Goal: Transaction & Acquisition: Purchase product/service

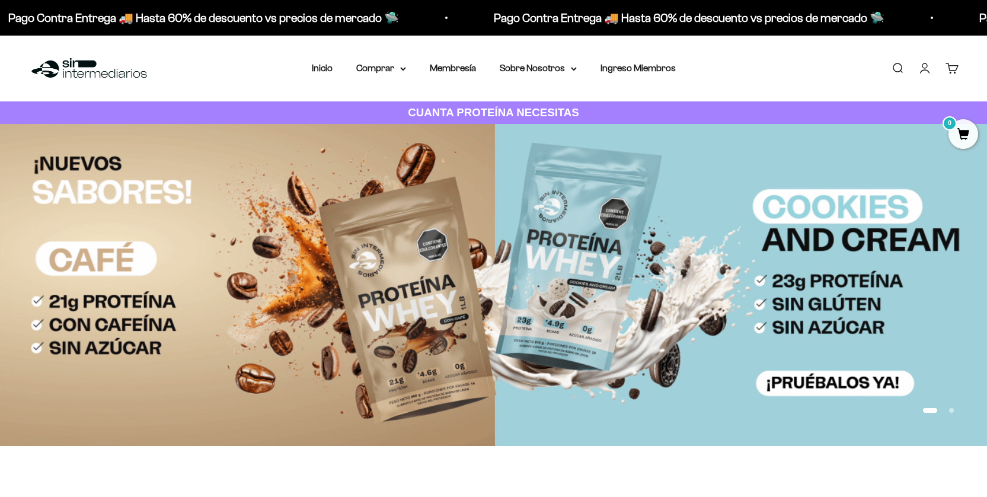
click at [904, 71] on link "Iniciar sesión" at bounding box center [924, 68] width 13 height 13
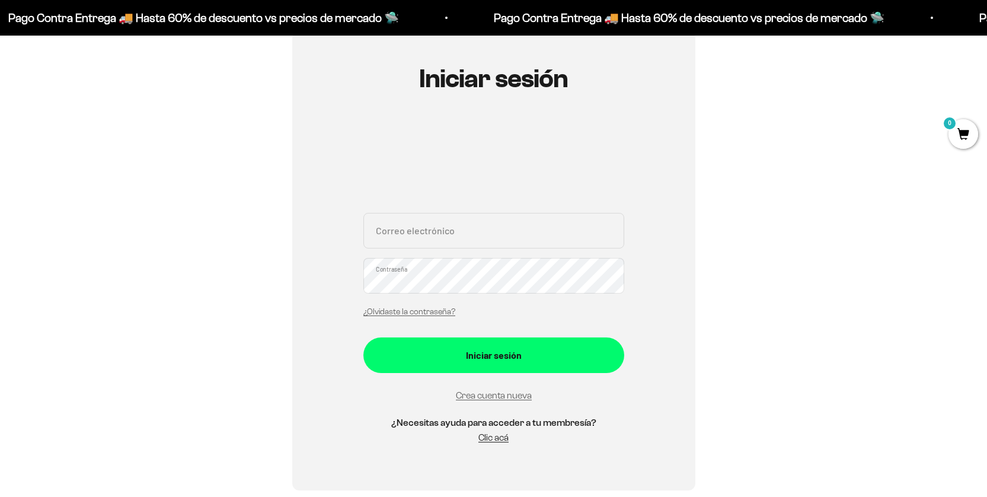
scroll to position [119, 0]
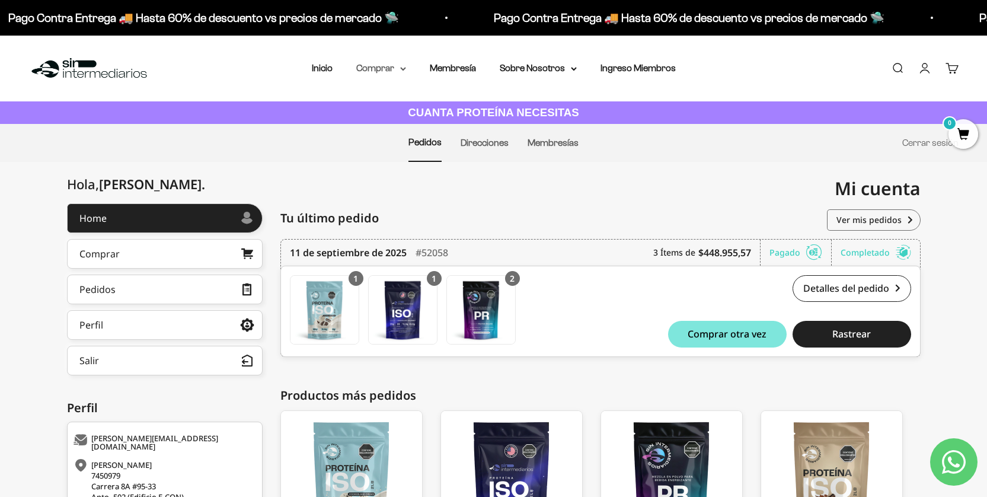
click at [378, 67] on summary "Comprar" at bounding box center [381, 67] width 50 height 15
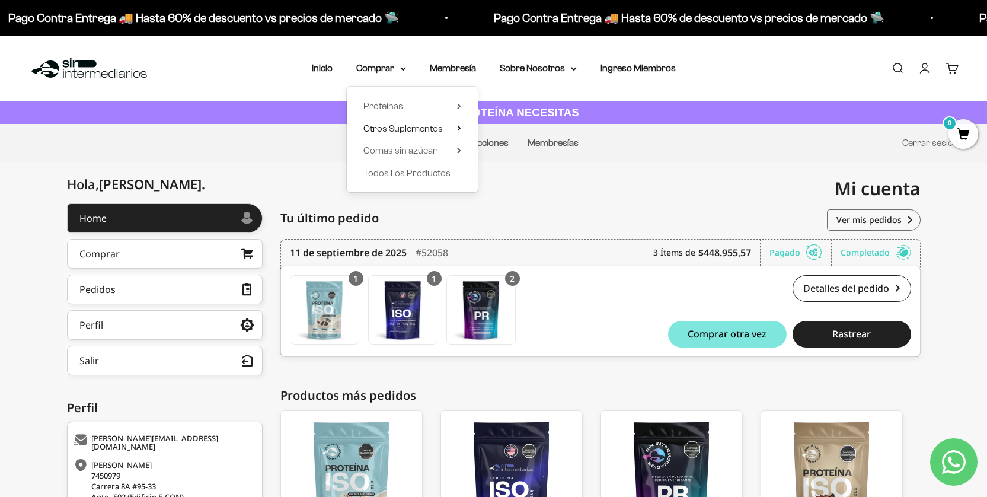
click at [394, 126] on span "Otros Suplementos" at bounding box center [402, 128] width 79 height 10
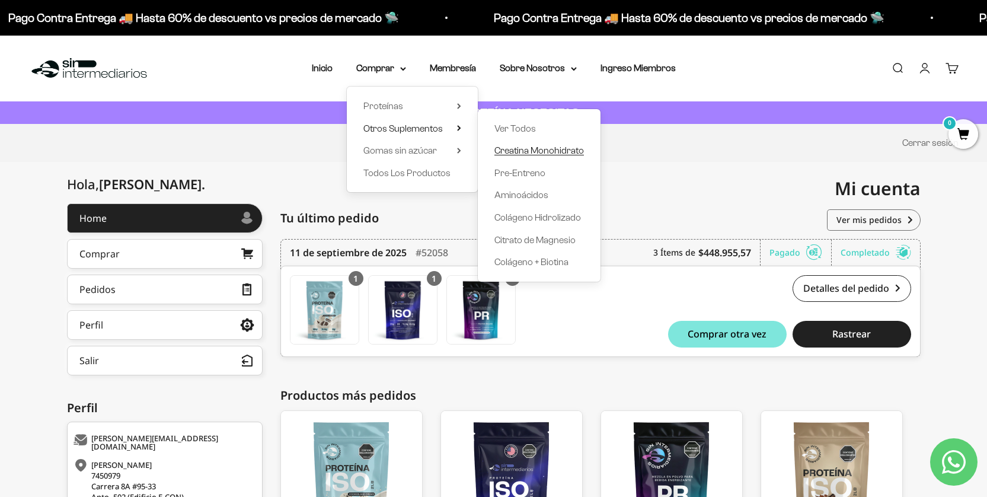
click at [542, 150] on span "Creatina Monohidrato" at bounding box center [538, 150] width 89 height 10
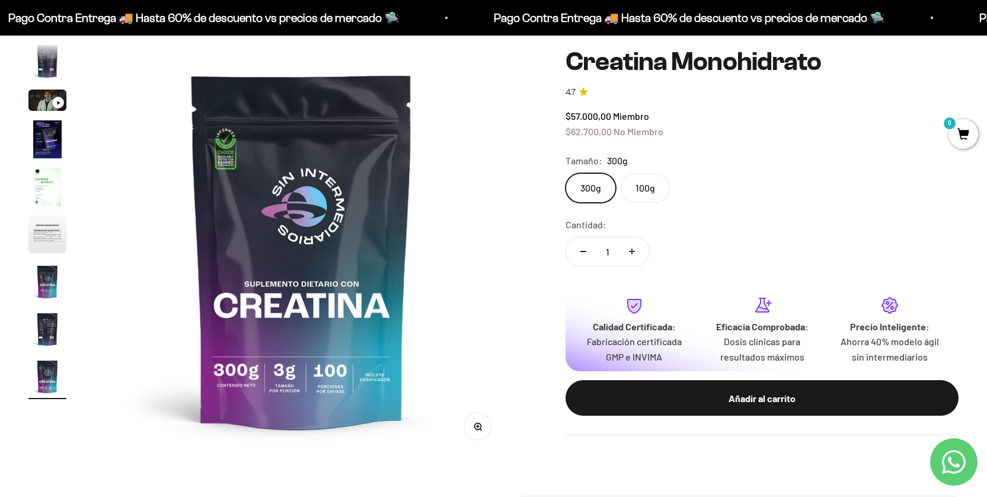
scroll to position [59, 0]
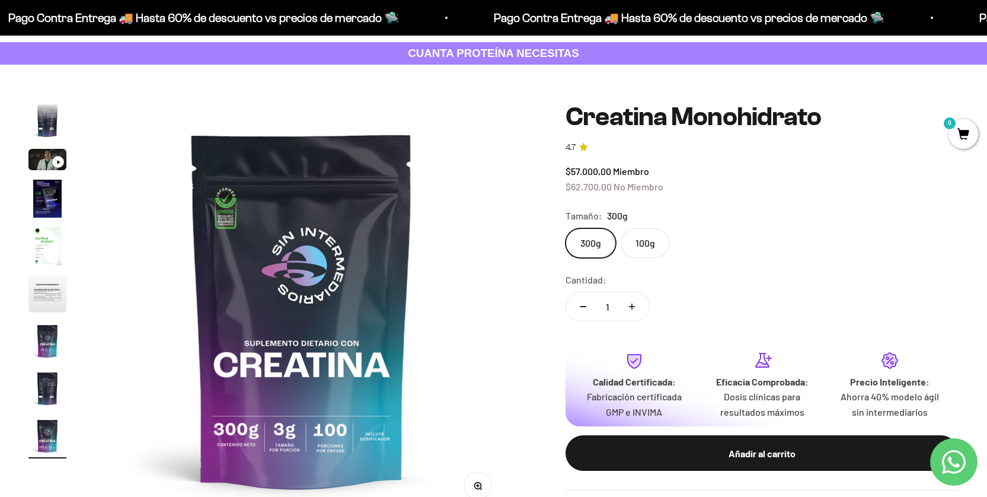
click at [653, 242] on label "100g" at bounding box center [645, 243] width 49 height 30
click at [565, 228] on input "100g" at bounding box center [565, 228] width 1 height 1
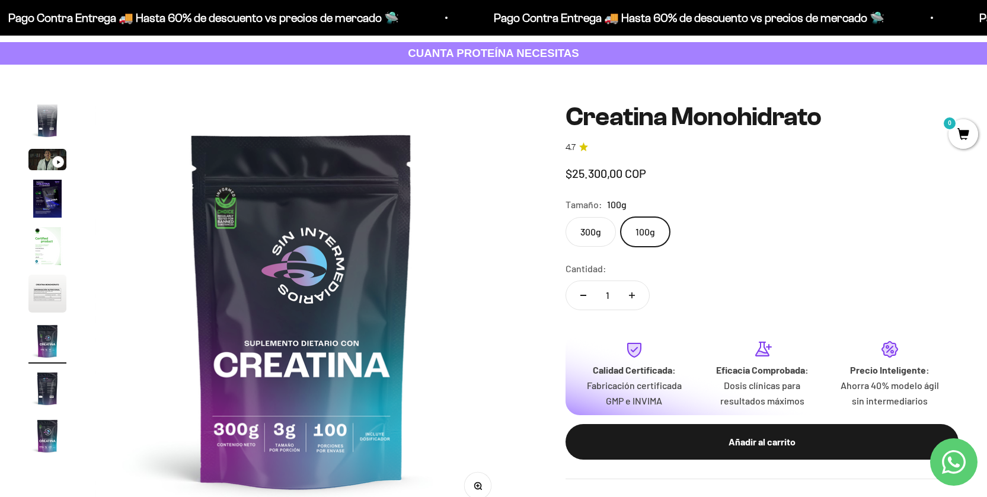
scroll to position [0, 2568]
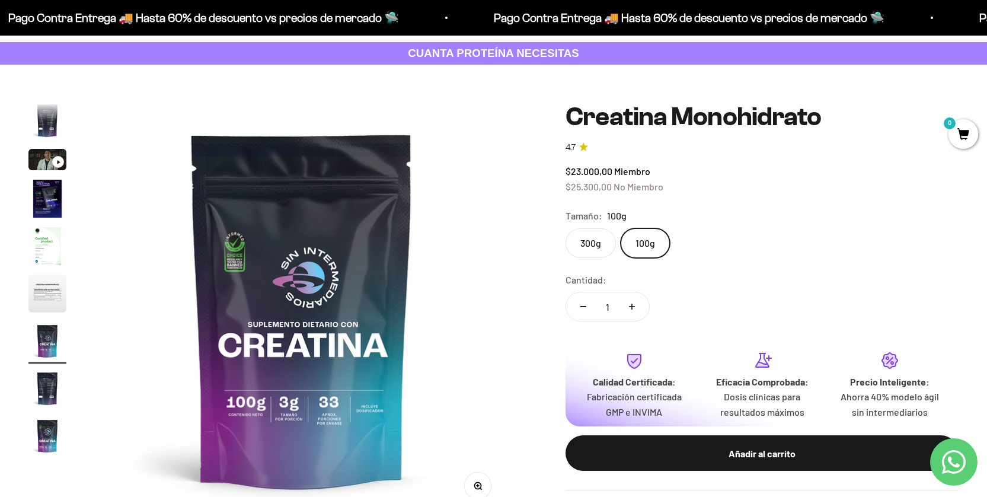
click at [582, 242] on label "300g" at bounding box center [590, 243] width 50 height 30
click at [565, 228] on input "300g" at bounding box center [565, 228] width 1 height 1
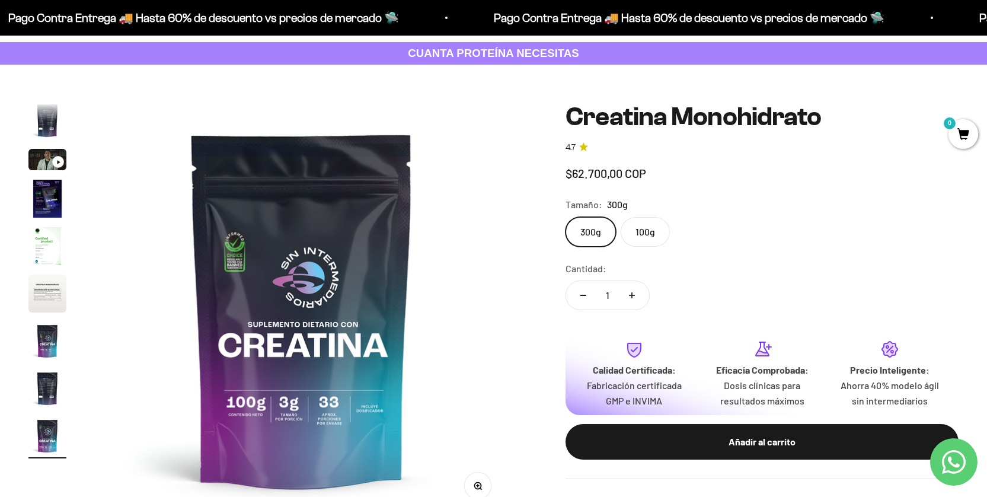
scroll to position [0, 3424]
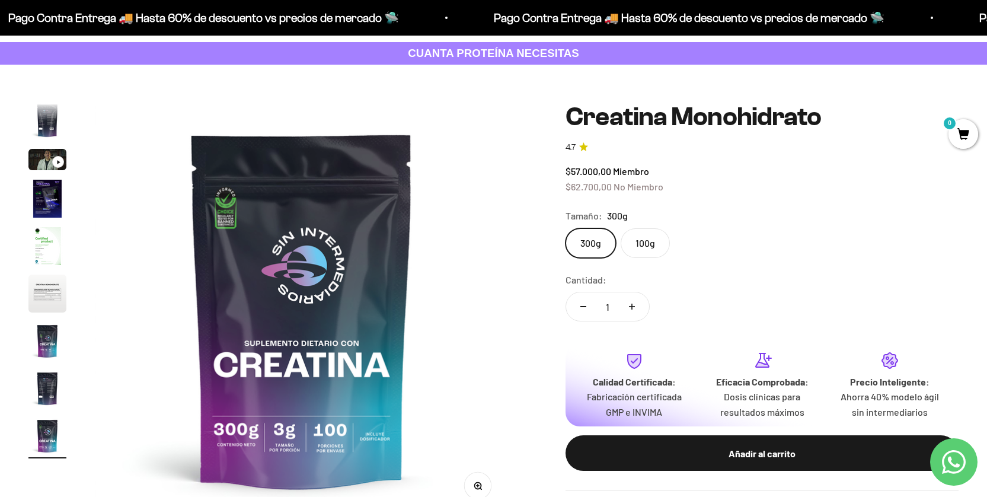
click at [642, 244] on label "100g" at bounding box center [645, 243] width 49 height 30
click at [565, 228] on input "100g" at bounding box center [565, 228] width 1 height 1
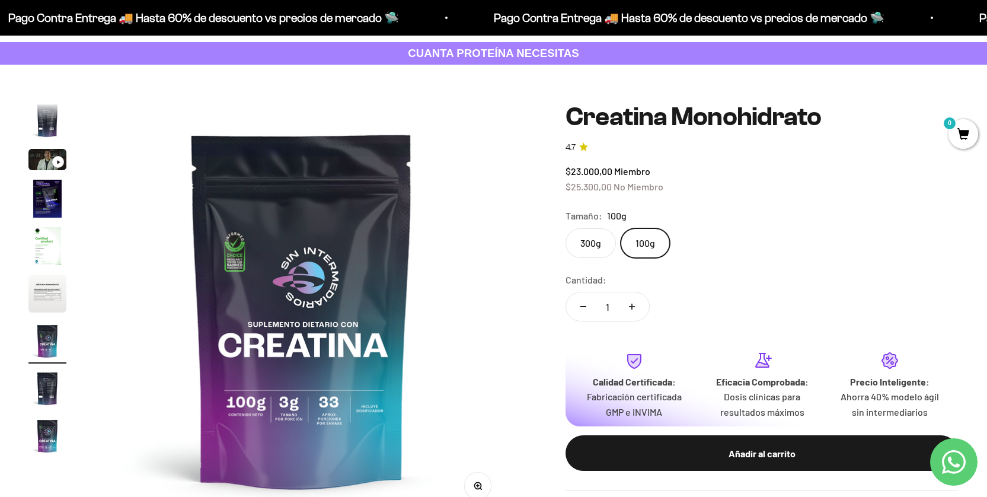
click at [590, 244] on label "300g" at bounding box center [590, 243] width 50 height 30
click at [565, 228] on input "300g" at bounding box center [565, 228] width 1 height 1
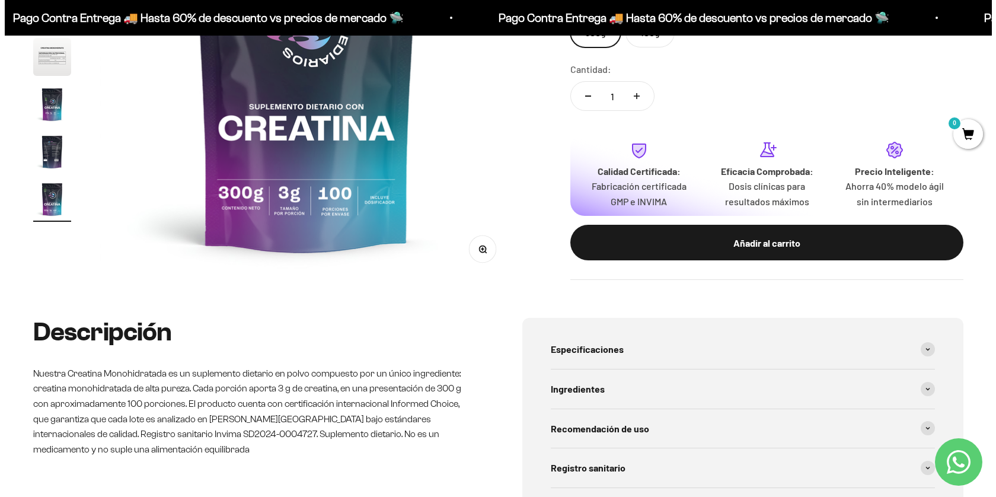
scroll to position [296, 0]
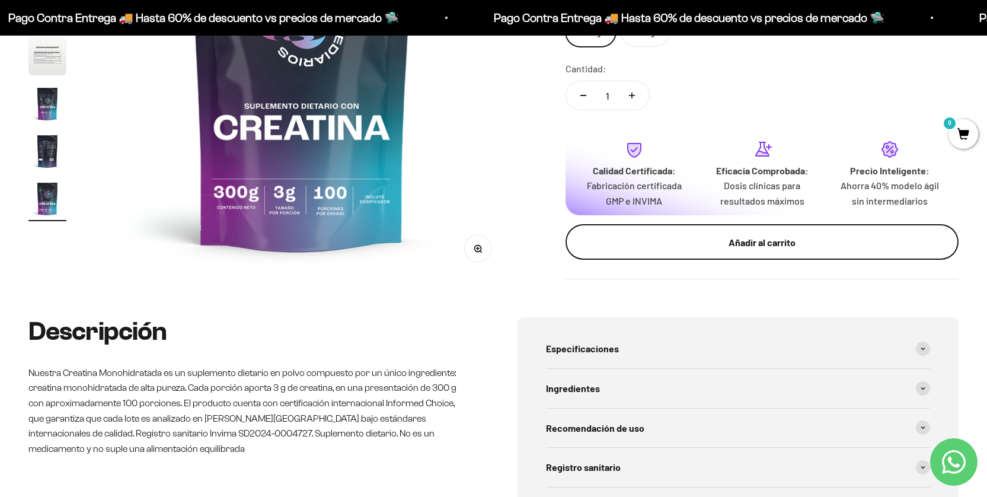
click at [733, 244] on div "Añadir al carrito" at bounding box center [762, 242] width 346 height 15
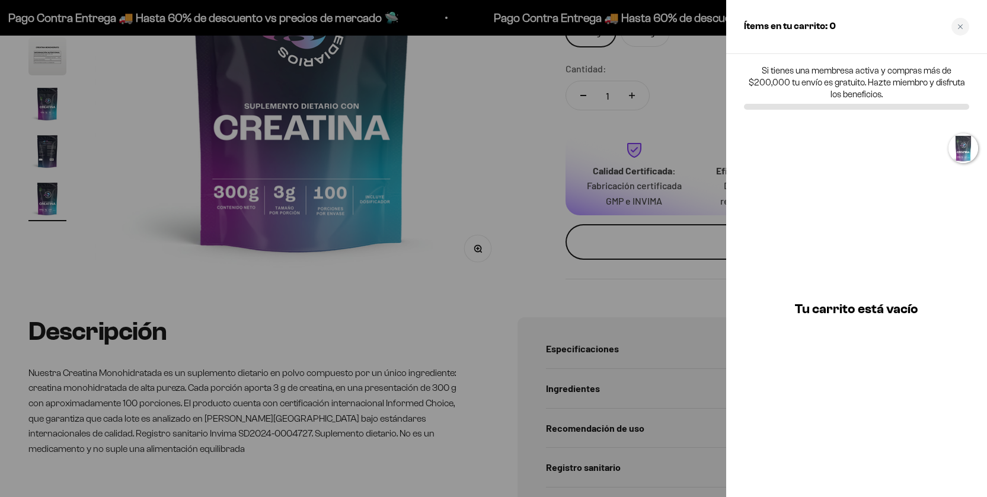
scroll to position [0, 3463]
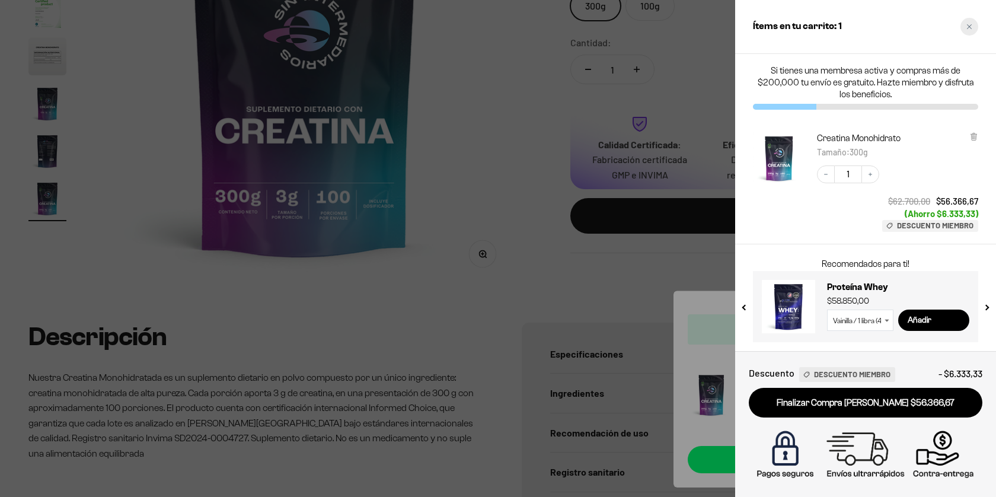
click at [968, 26] on icon "Close cart" at bounding box center [969, 26] width 5 height 5
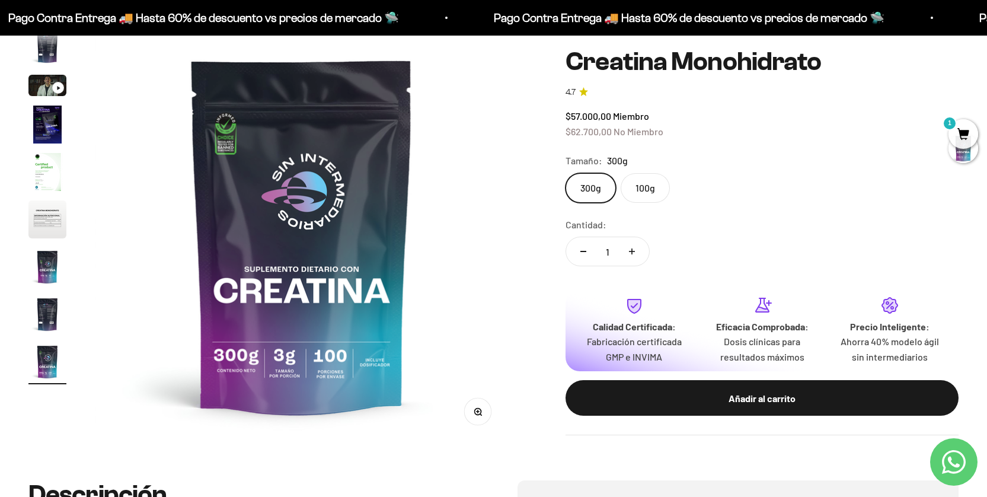
scroll to position [0, 0]
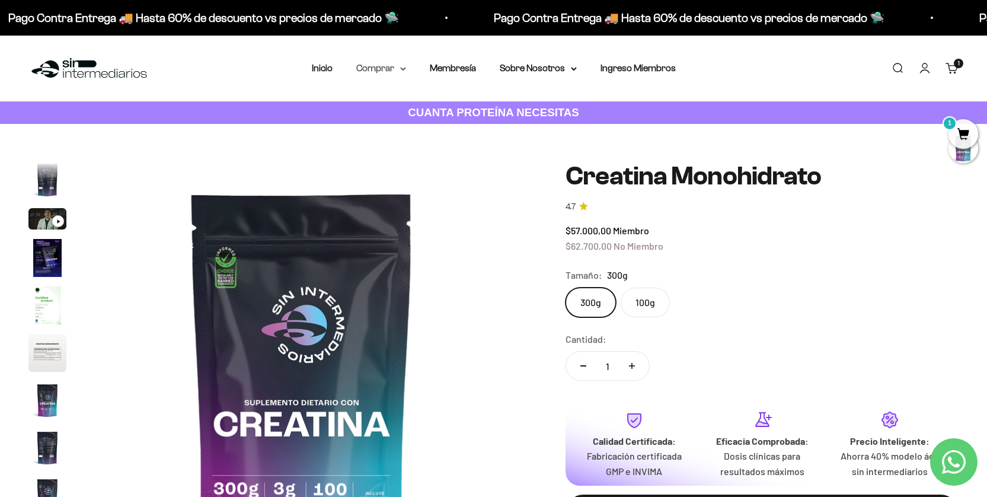
click at [378, 65] on summary "Comprar" at bounding box center [381, 67] width 50 height 15
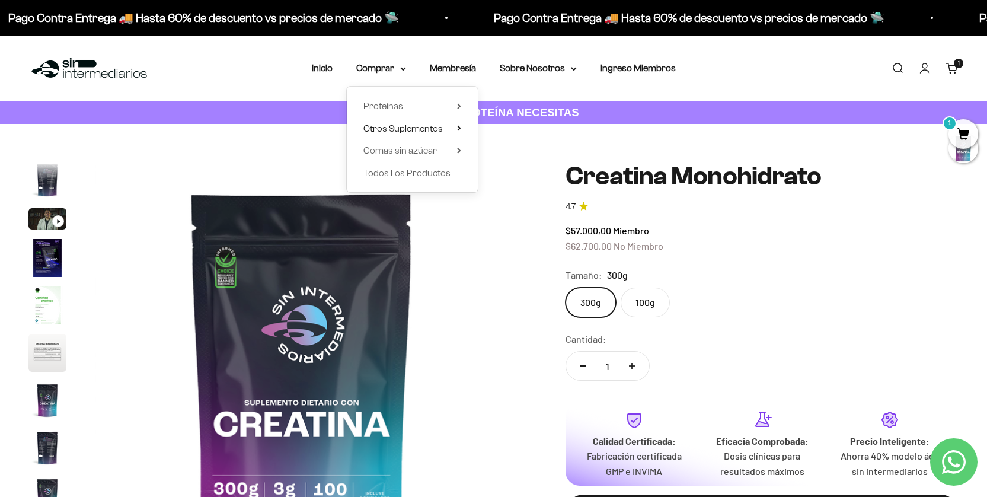
click at [383, 127] on span "Otros Suplementos" at bounding box center [402, 128] width 79 height 10
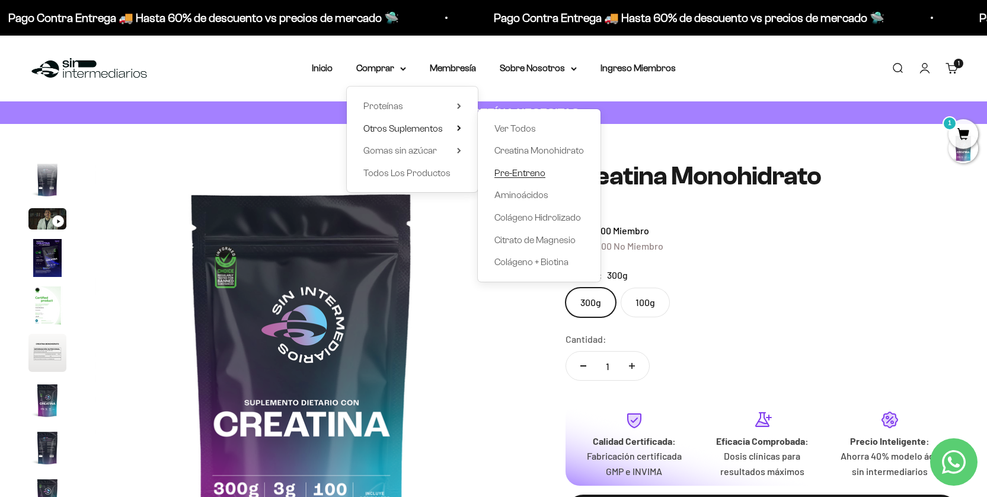
click at [522, 175] on span "Pre-Entreno" at bounding box center [519, 173] width 51 height 10
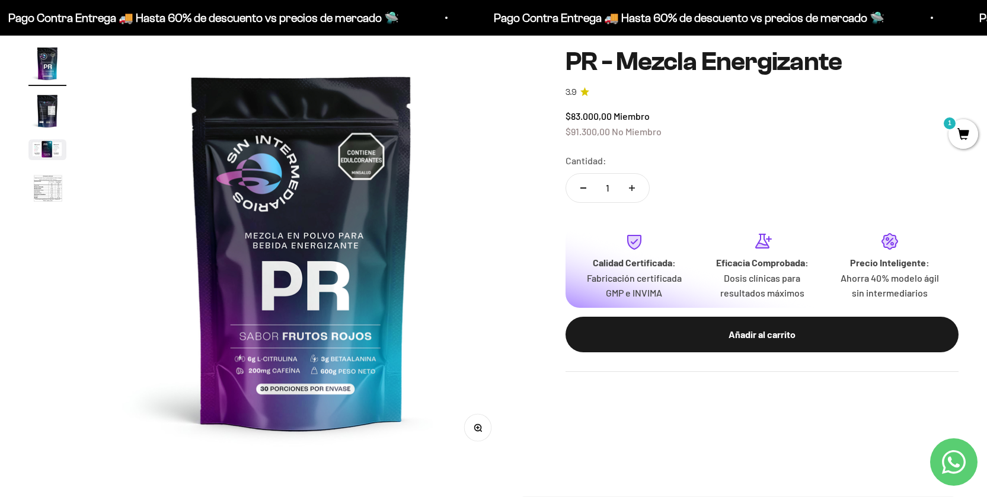
scroll to position [119, 0]
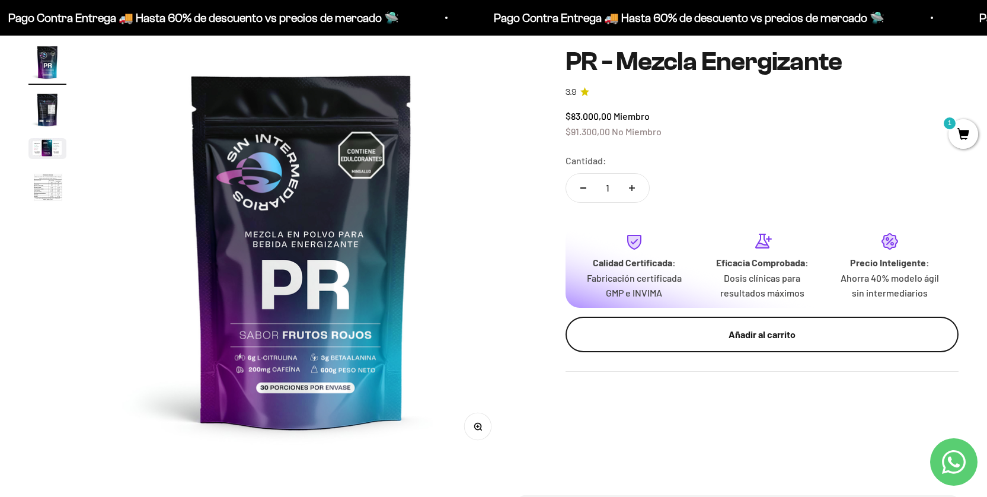
click at [794, 340] on div "Añadir al carrito" at bounding box center [762, 334] width 346 height 15
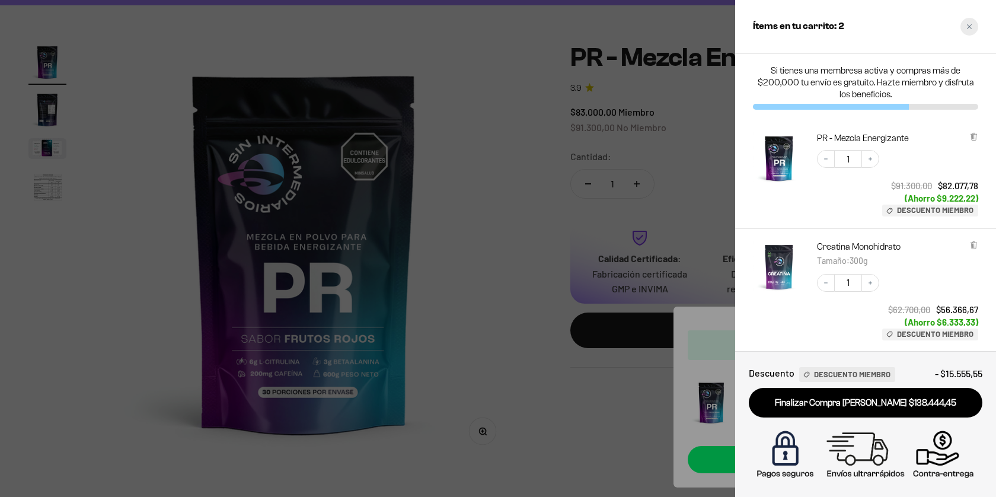
click at [973, 29] on div "Close cart" at bounding box center [969, 27] width 18 height 18
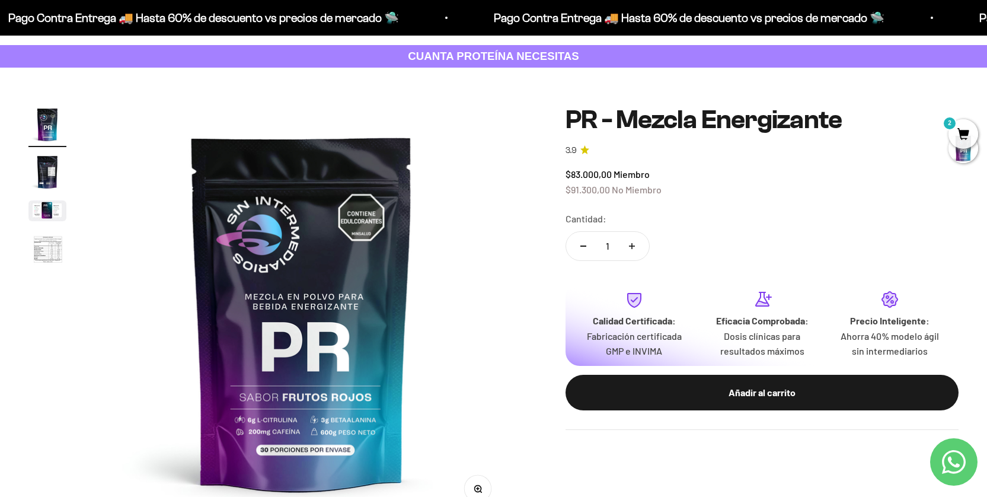
scroll to position [0, 0]
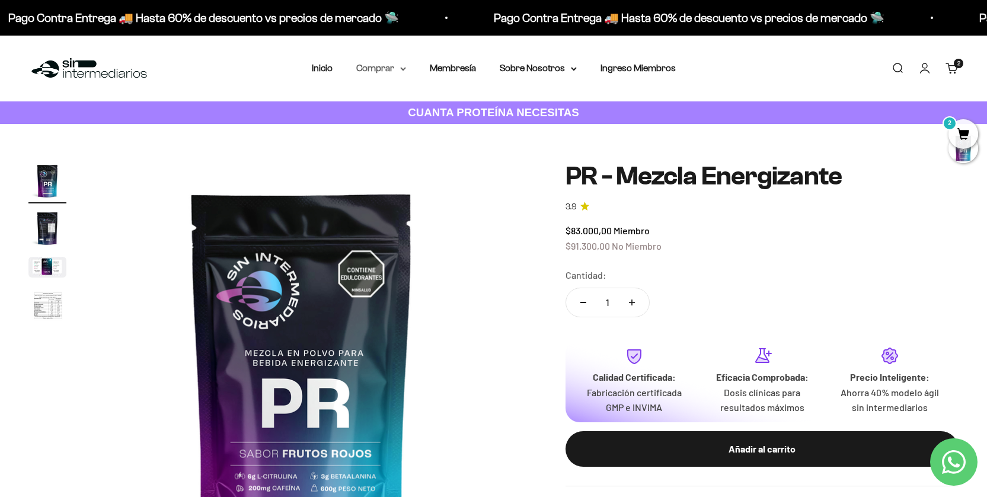
click at [377, 67] on summary "Comprar" at bounding box center [381, 67] width 50 height 15
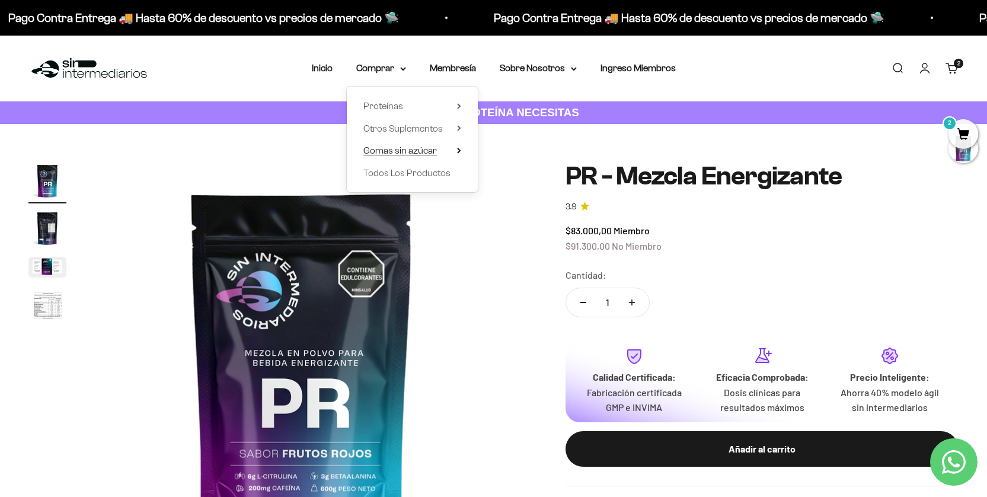
click at [388, 152] on span "Gomas sin azúcar" at bounding box center [399, 150] width 73 height 10
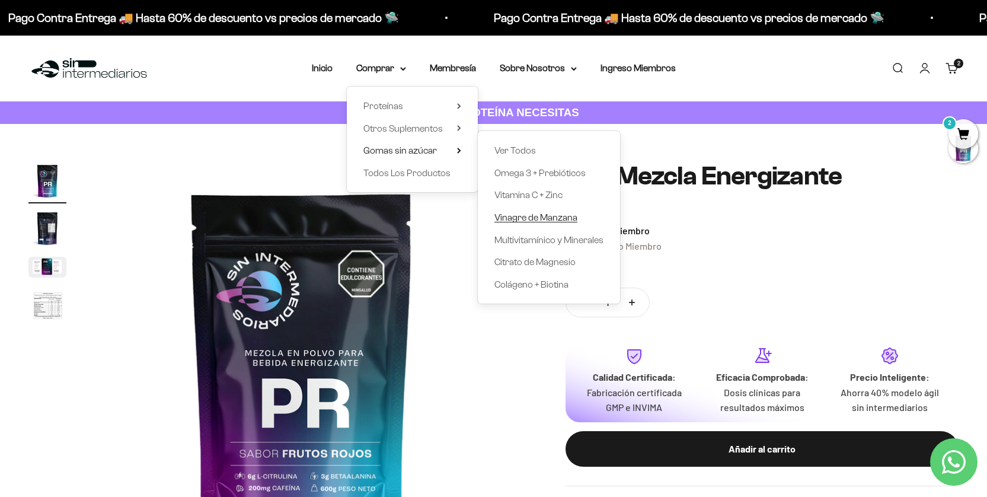
click at [523, 216] on span "Vinagre de Manzana" at bounding box center [535, 217] width 83 height 10
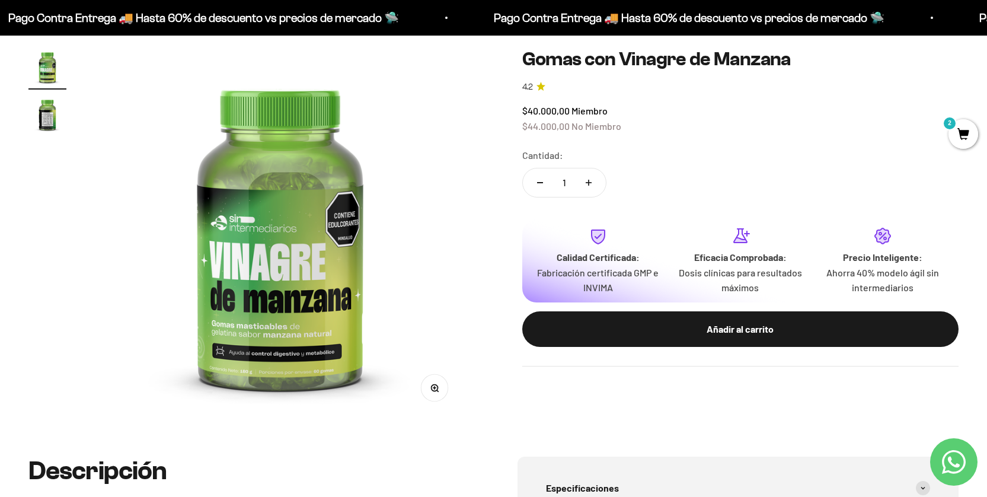
scroll to position [119, 0]
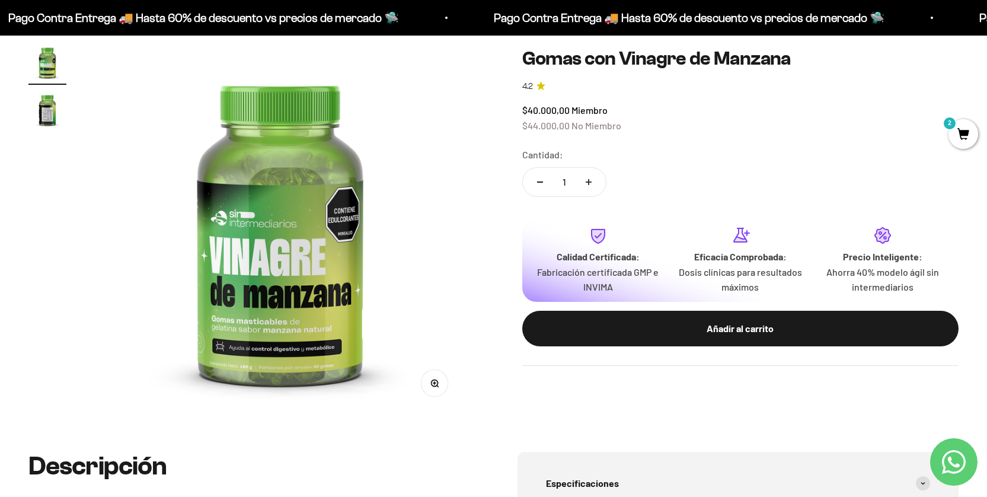
click at [46, 109] on img "Ir al artículo 2" at bounding box center [47, 110] width 38 height 38
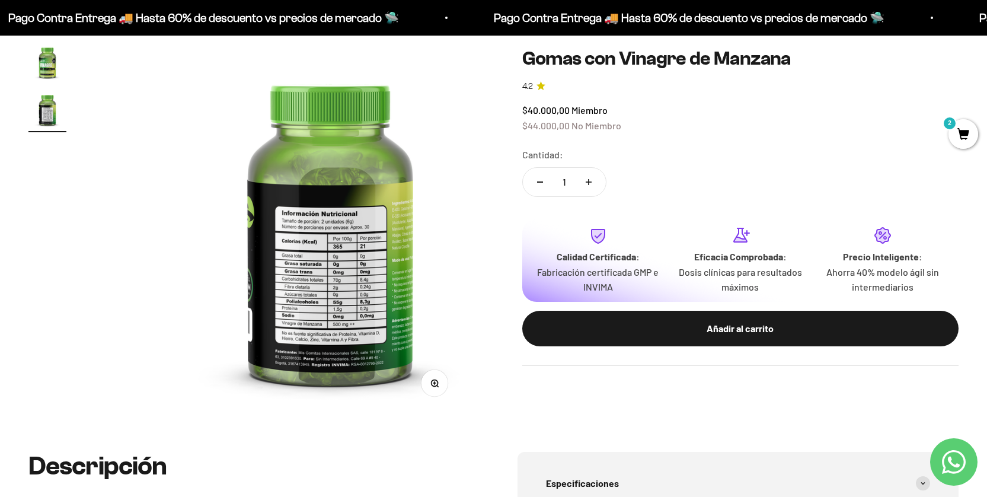
scroll to position [0, 384]
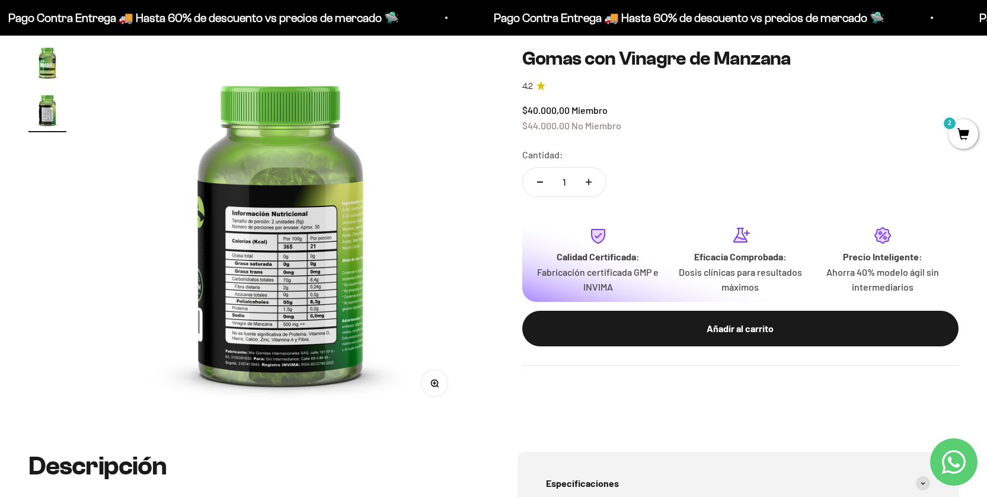
click at [277, 280] on img at bounding box center [280, 228] width 370 height 370
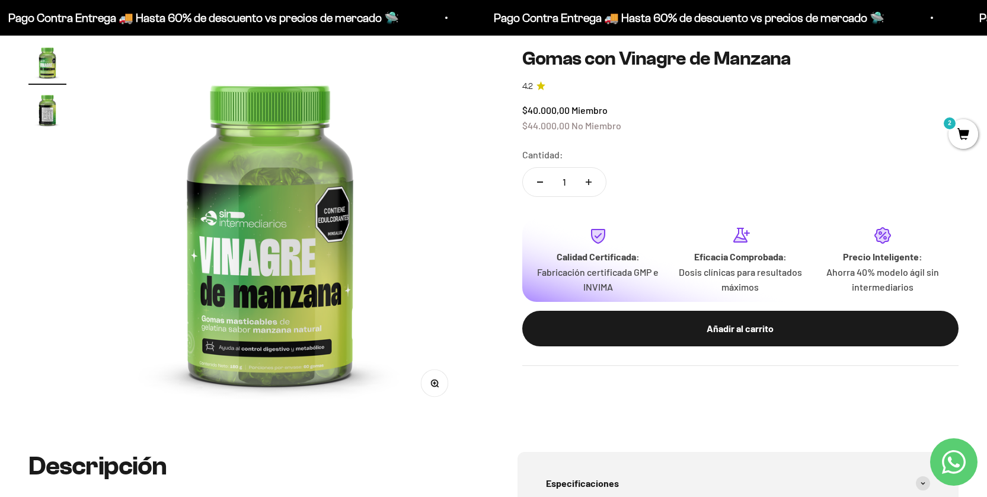
scroll to position [0, 0]
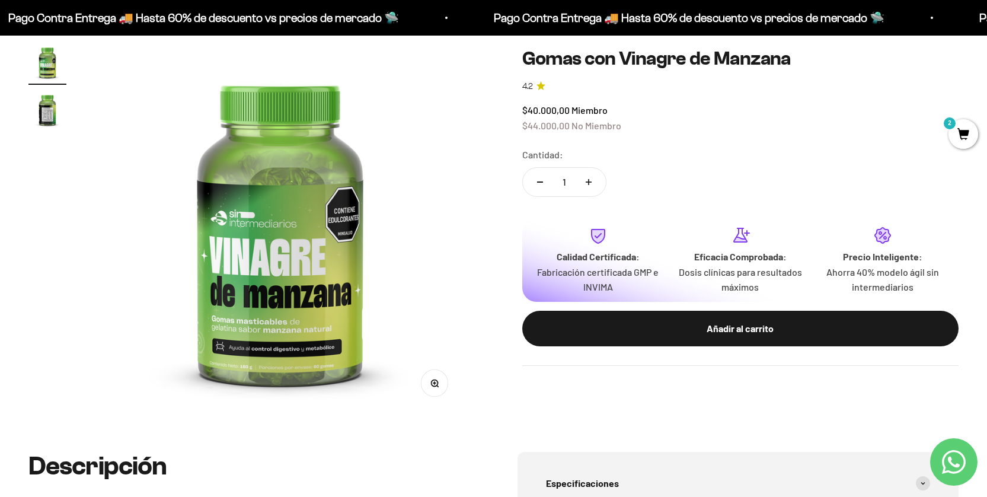
click at [41, 102] on img "Ir al artículo 2" at bounding box center [47, 110] width 38 height 38
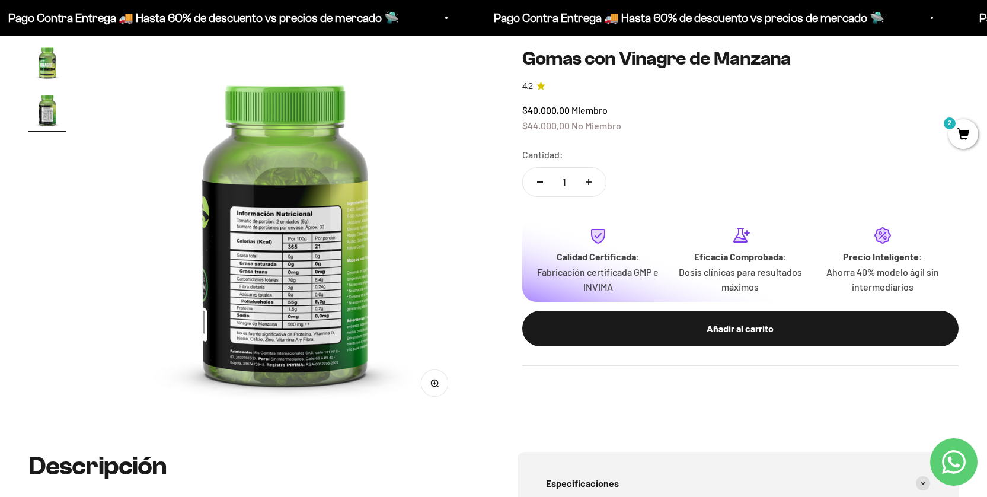
scroll to position [0, 384]
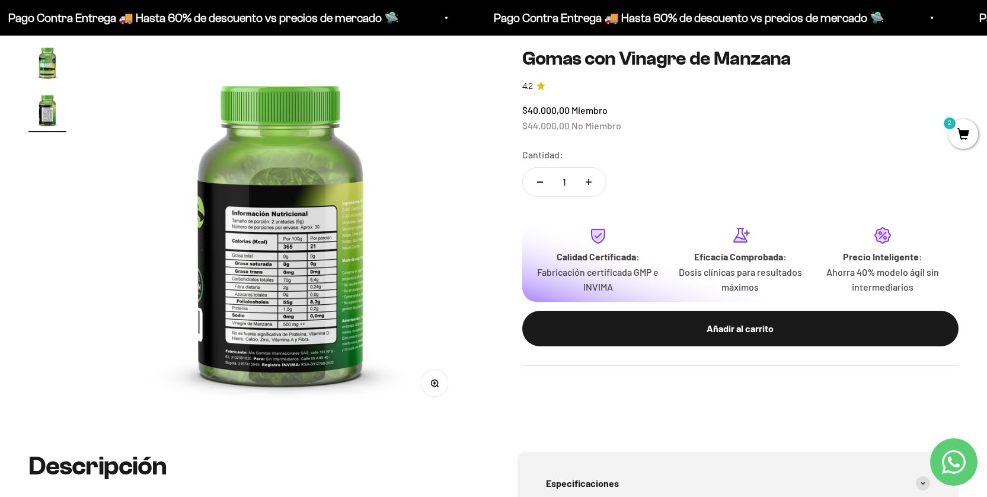
click at [27, 52] on div "Zoom Ir al artículo 1 Ir al artículo 2 Gomas con Vinagre de Manzana 4.2 $40.000…" at bounding box center [493, 228] width 987 height 446
click at [49, 69] on img "Ir al artículo 1" at bounding box center [47, 62] width 38 height 38
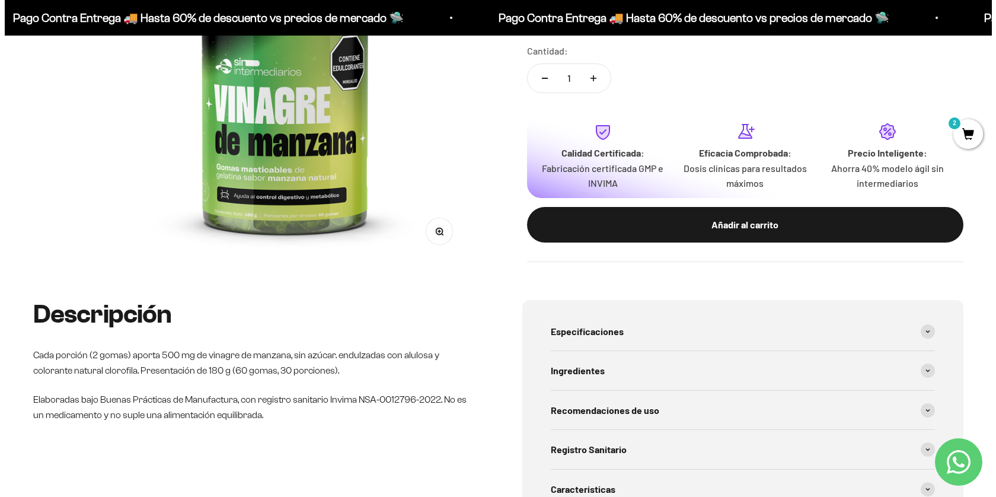
scroll to position [356, 0]
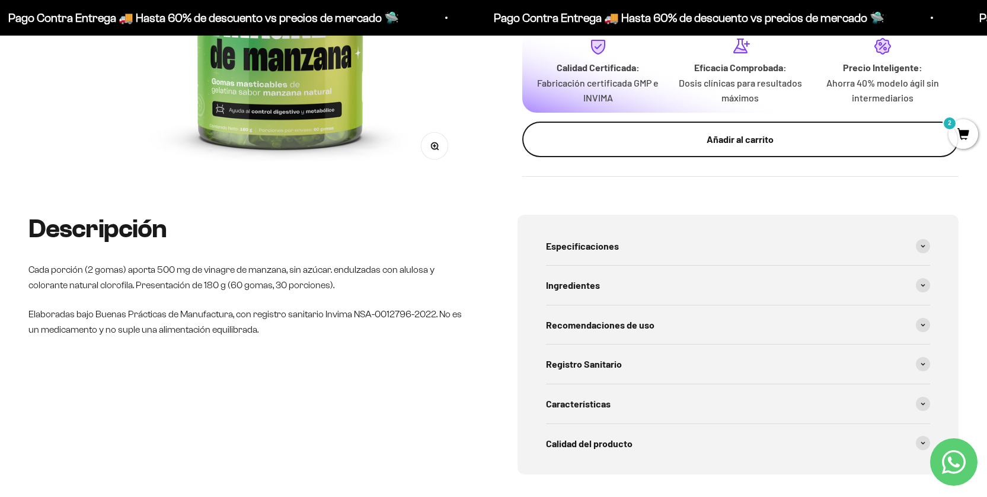
click at [780, 139] on div "Añadir al carrito" at bounding box center [740, 139] width 389 height 15
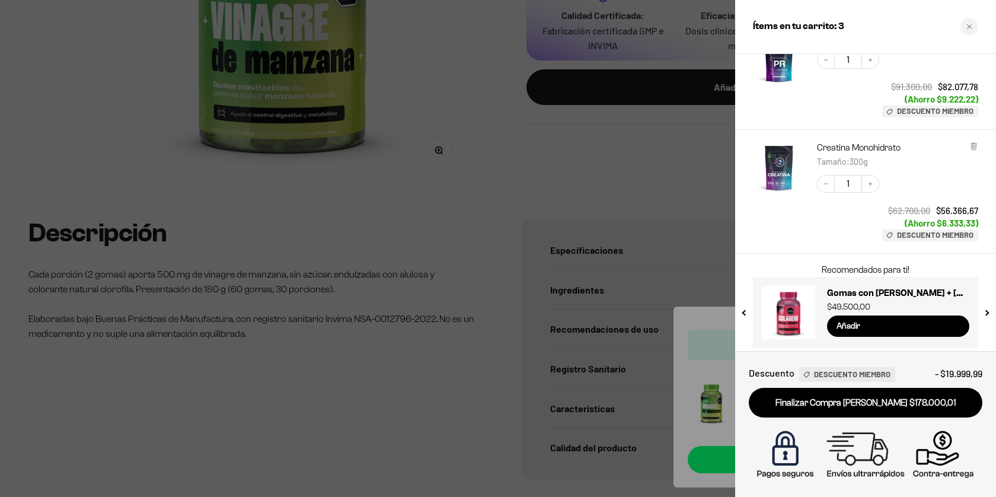
scroll to position [213, 0]
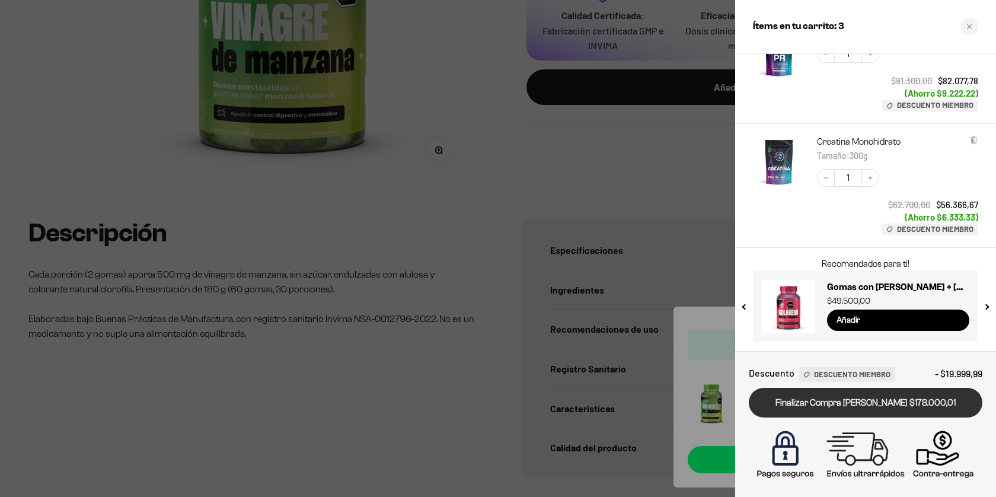
click at [901, 398] on link "Finalizar Compra Segura $178.000,01" at bounding box center [866, 403] width 234 height 30
